Goal: Find contact information: Find contact information

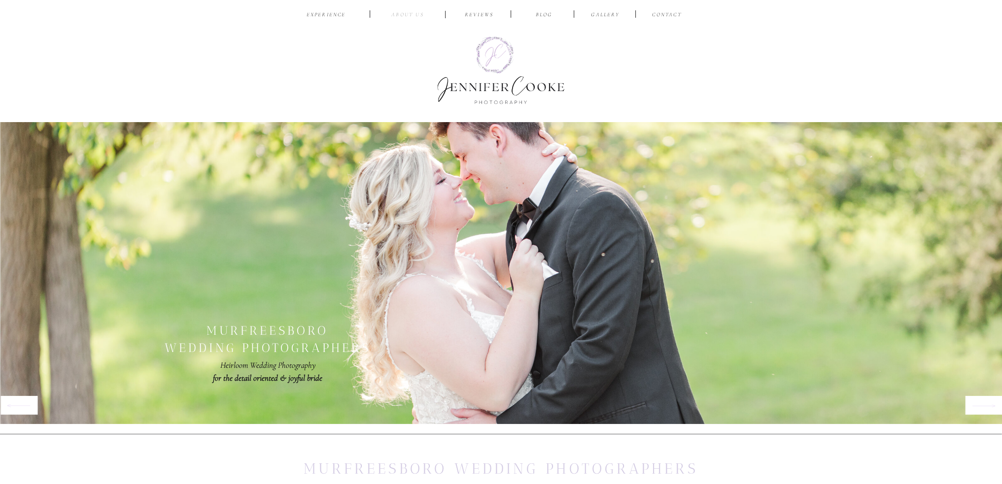
click at [407, 15] on nav "ABOUT US" at bounding box center [407, 15] width 47 height 9
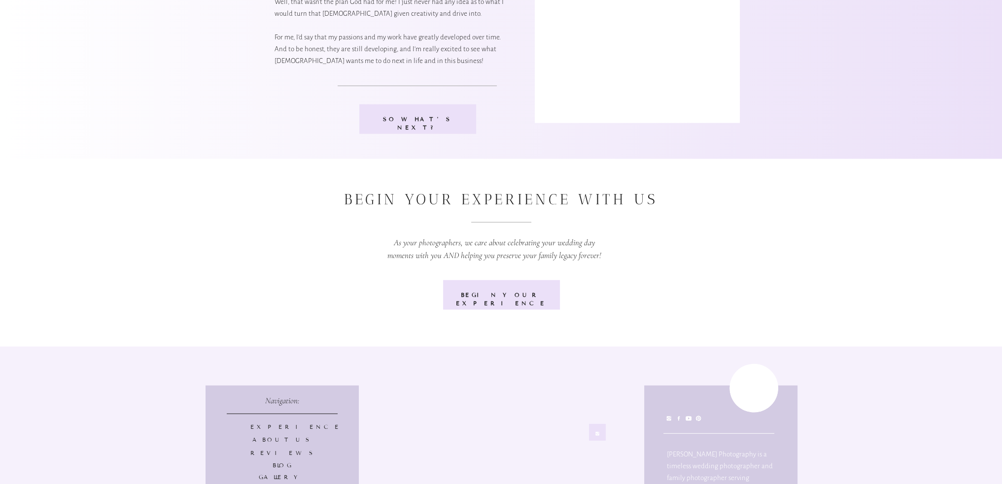
scroll to position [3775, 0]
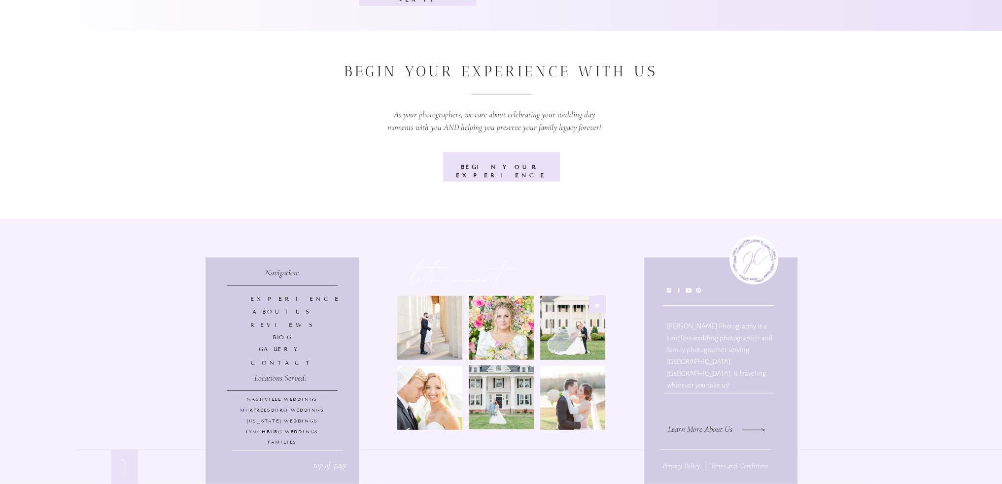
click at [283, 409] on p "MURFREESBORO WEDDINGS" at bounding box center [282, 412] width 145 height 8
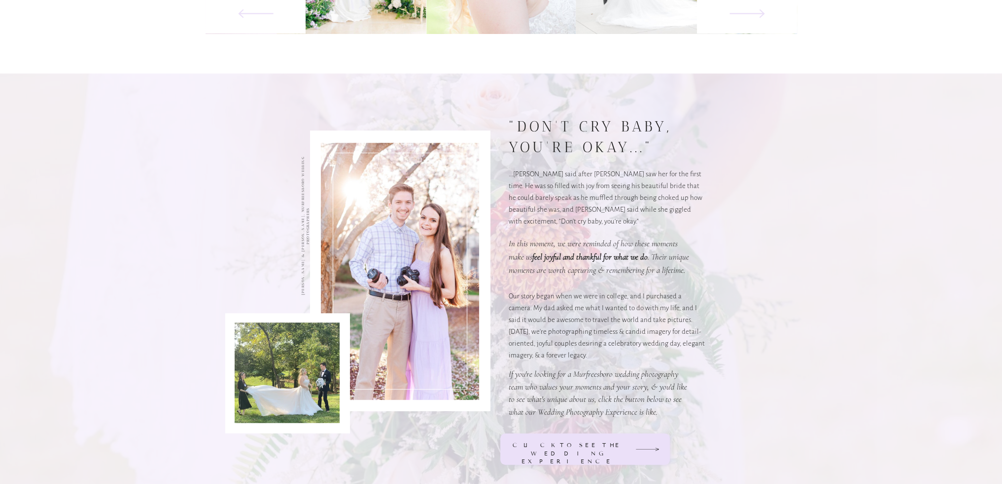
scroll to position [1035, 0]
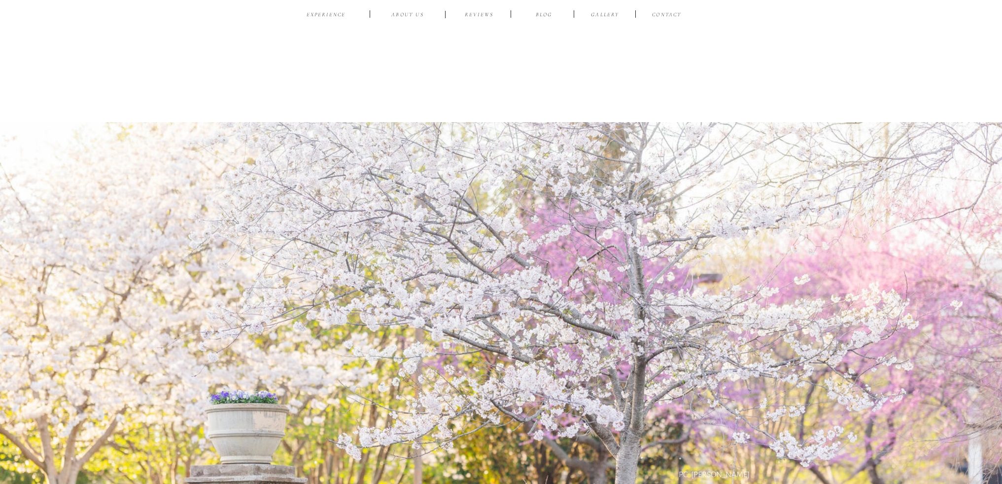
scroll to position [3775, 0]
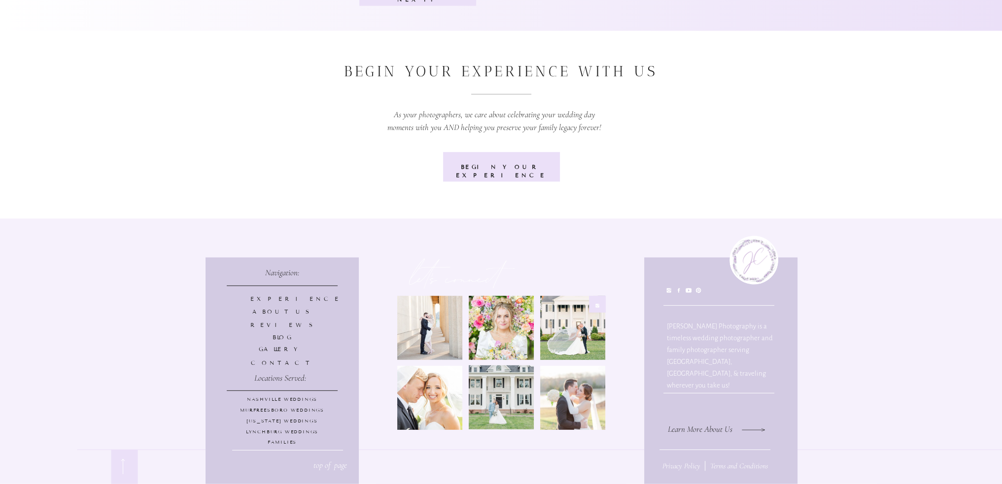
click at [282, 418] on p "[US_STATE] Weddings" at bounding box center [282, 422] width 145 height 8
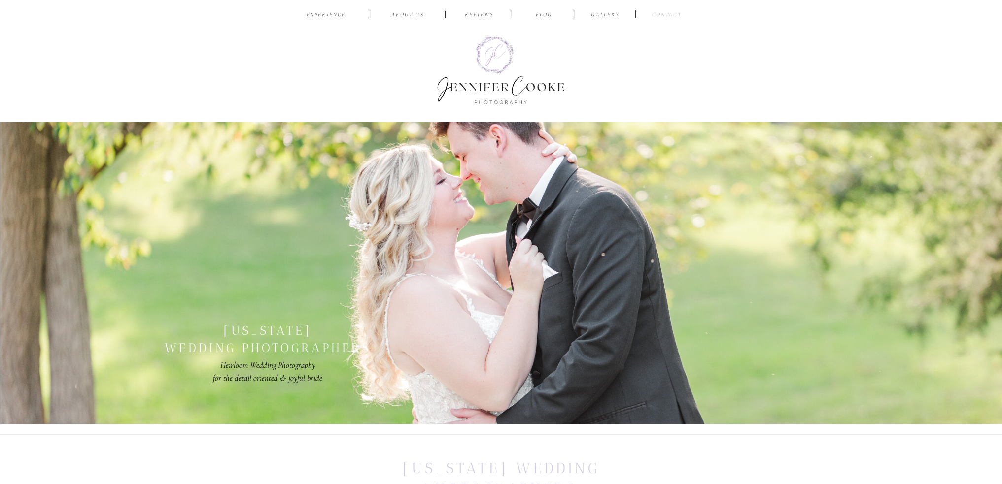
click at [677, 13] on nav "CONTACT" at bounding box center [666, 15] width 33 height 9
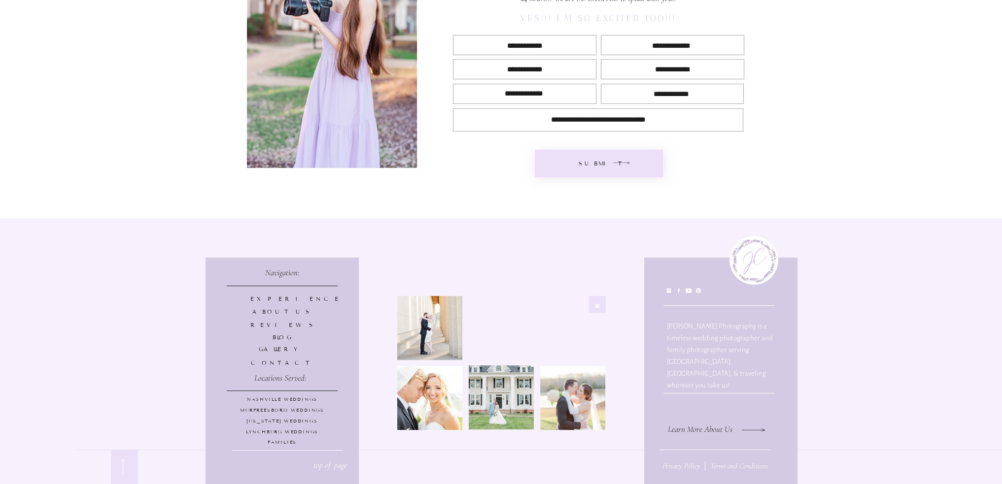
scroll to position [311, 0]
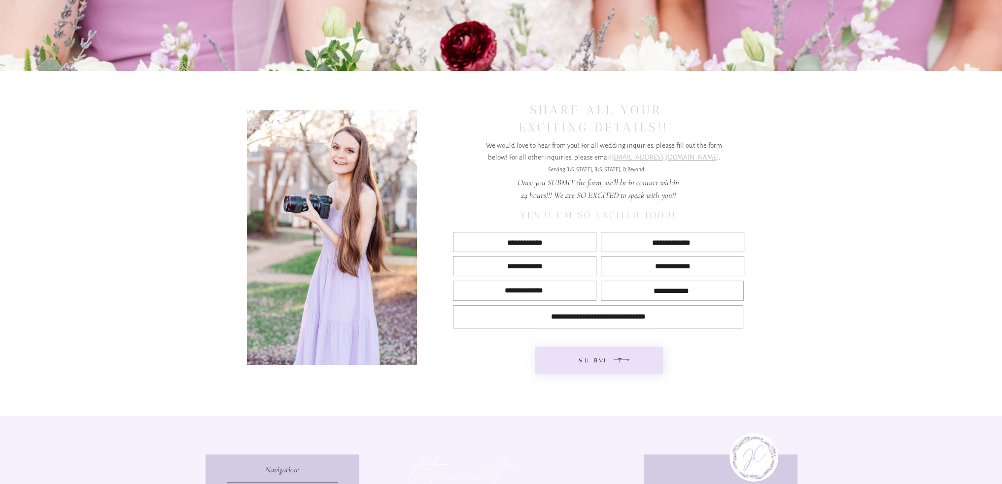
click at [356, 226] on div at bounding box center [332, 237] width 170 height 255
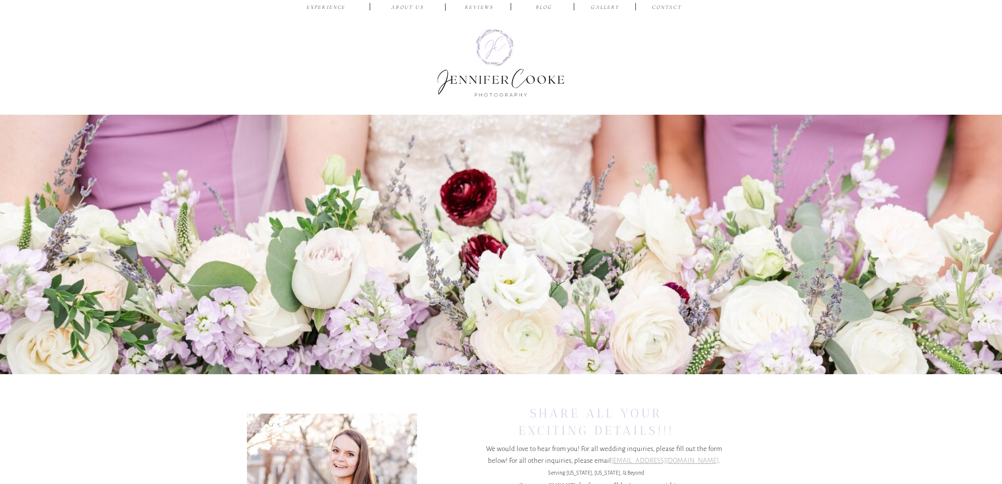
scroll to position [0, 0]
